Goal: Information Seeking & Learning: Learn about a topic

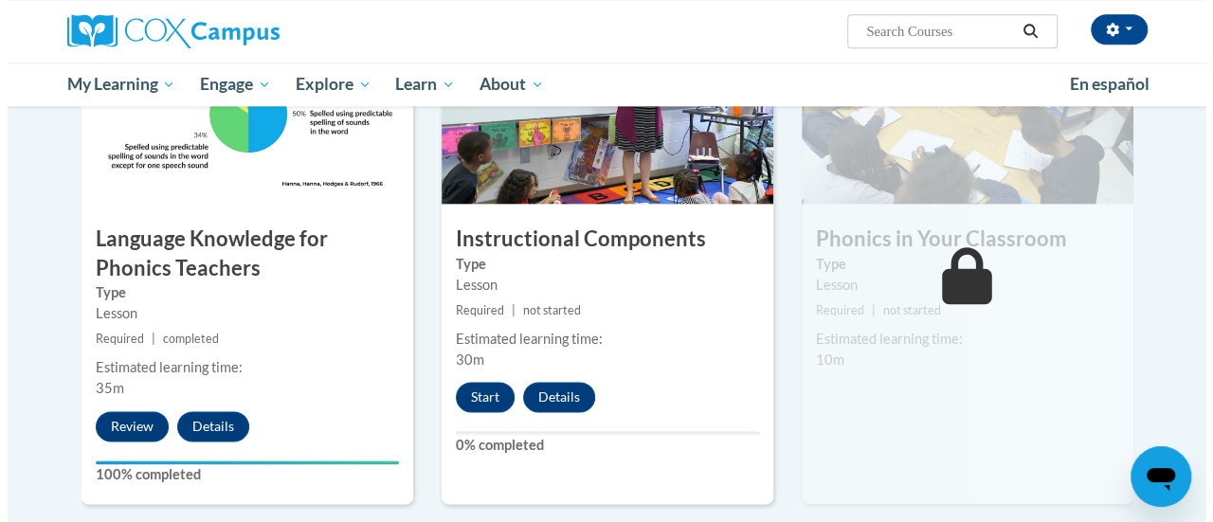
scroll to position [1000, 0]
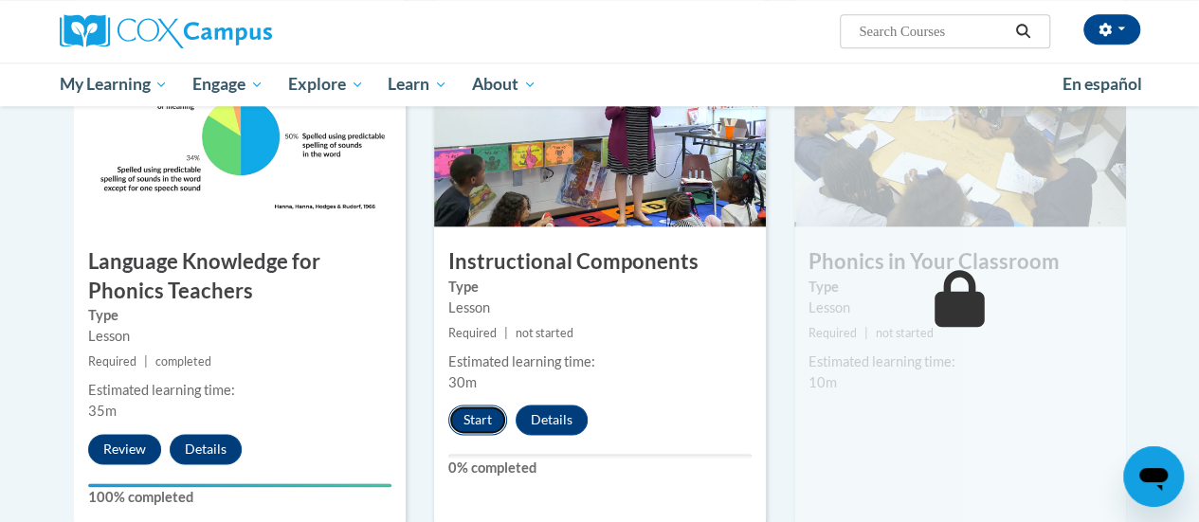
click at [478, 422] on button "Start" at bounding box center [477, 420] width 59 height 30
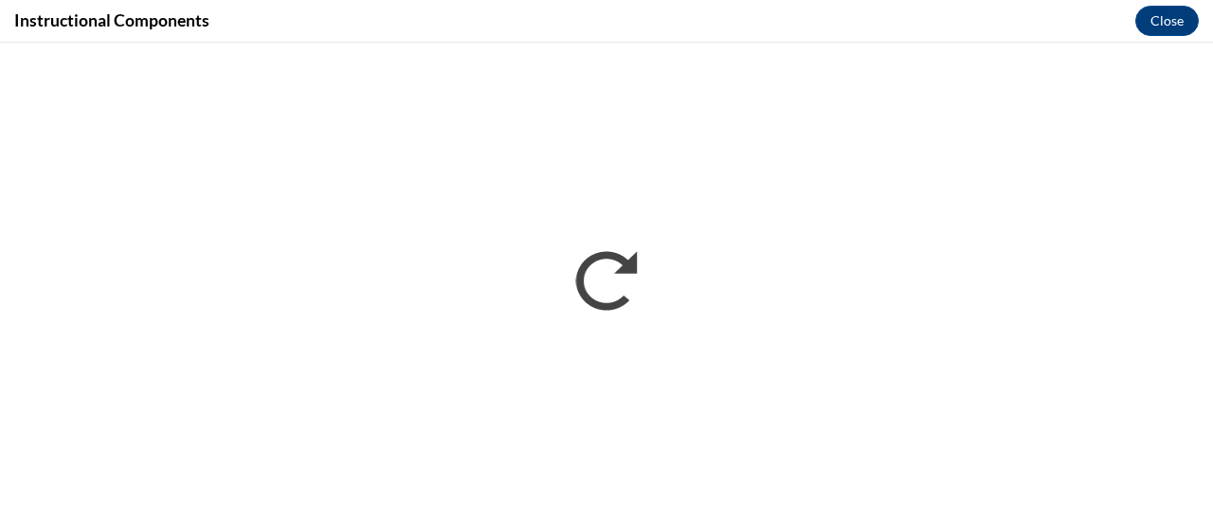
scroll to position [0, 0]
